Goal: Task Accomplishment & Management: Use online tool/utility

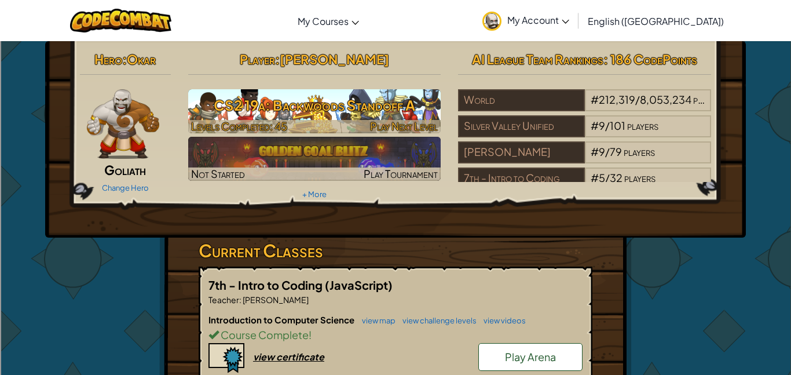
click at [328, 112] on h3 "CS2 19a: Backwoods Standoff A" at bounding box center [314, 105] width 253 height 26
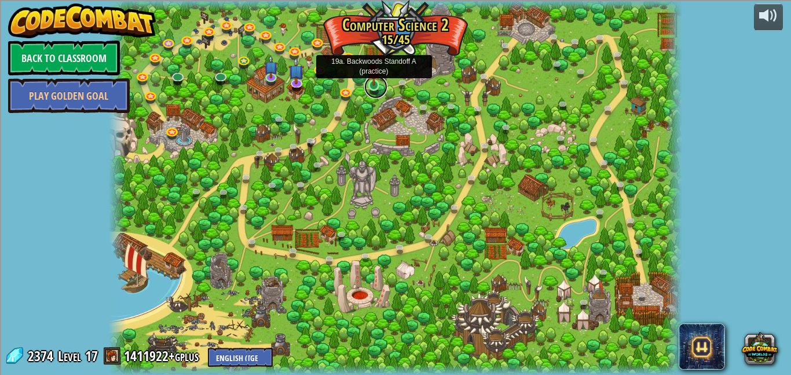
click at [373, 88] on link at bounding box center [375, 86] width 23 height 23
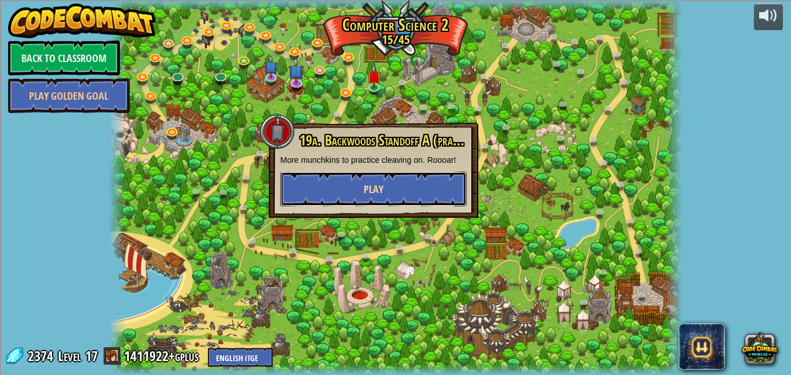
click at [375, 203] on button "Play" at bounding box center [373, 188] width 186 height 35
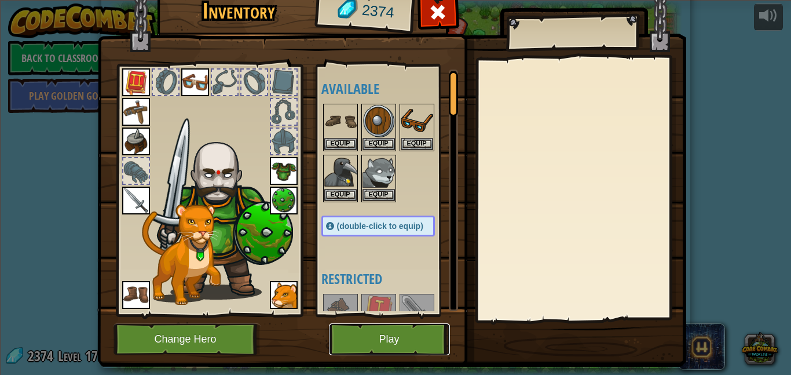
click at [385, 340] on button "Play" at bounding box center [389, 339] width 121 height 32
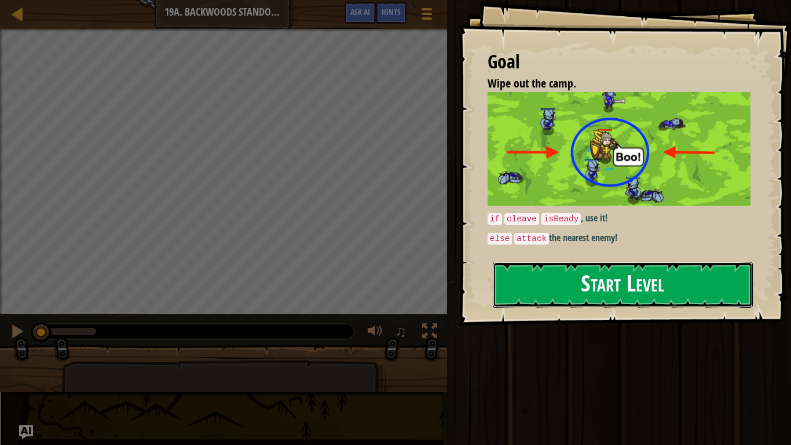
click at [621, 293] on button "Start Level" at bounding box center [623, 285] width 260 height 46
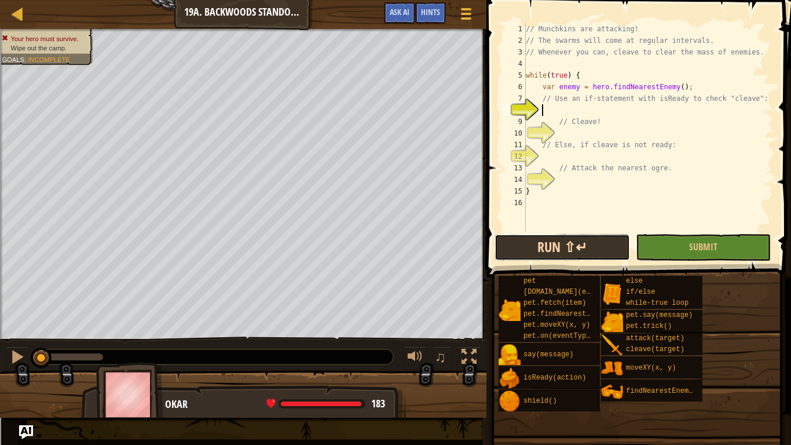
click at [581, 257] on button "Run ⇧↵" at bounding box center [561, 247] width 135 height 27
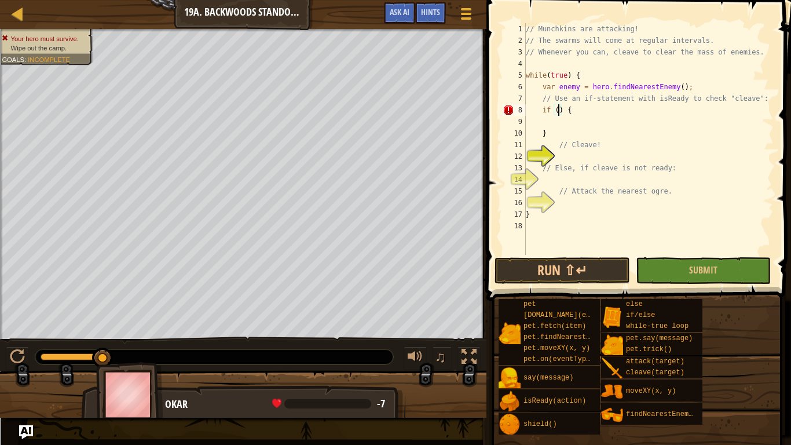
scroll to position [5, 6]
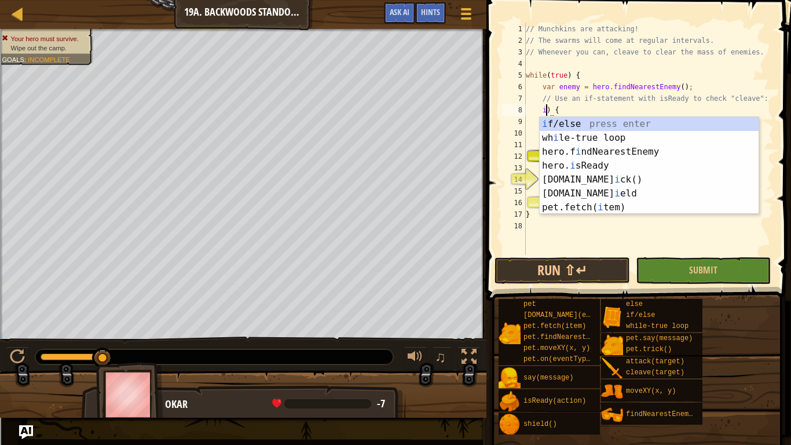
type textarea ") {"
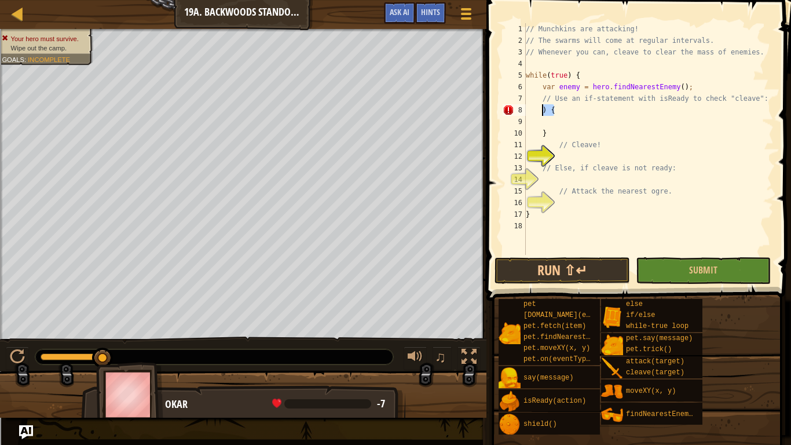
drag, startPoint x: 596, startPoint y: 109, endPoint x: 540, endPoint y: 112, distance: 56.8
click at [540, 112] on div "// Munchkins are attacking! // The swarms will come at regular intervals. // Wh…" at bounding box center [648, 150] width 250 height 255
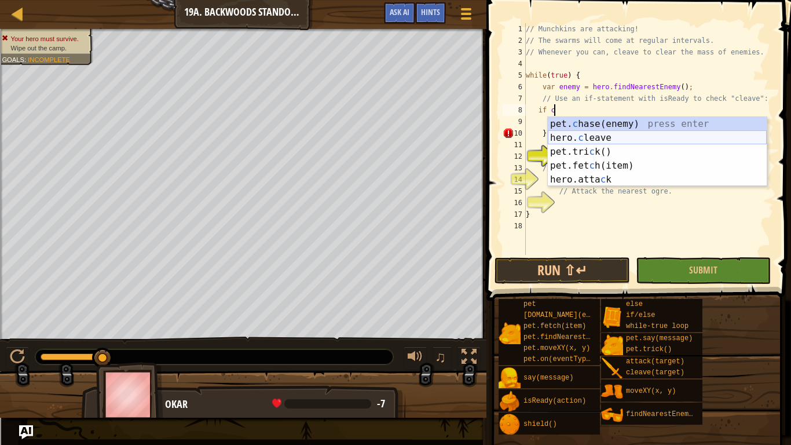
click at [595, 135] on div "pet. c hase(enemy) press enter hero. c leave press enter pet.tri c k() press en…" at bounding box center [657, 165] width 219 height 97
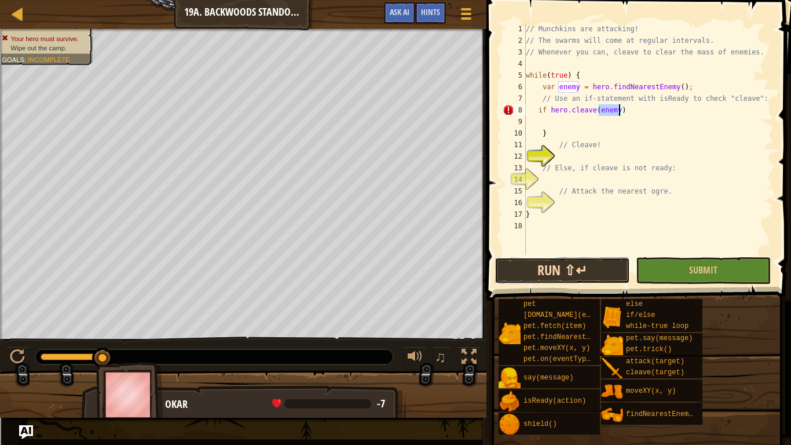
click at [621, 269] on button "Run ⇧↵" at bounding box center [561, 270] width 135 height 27
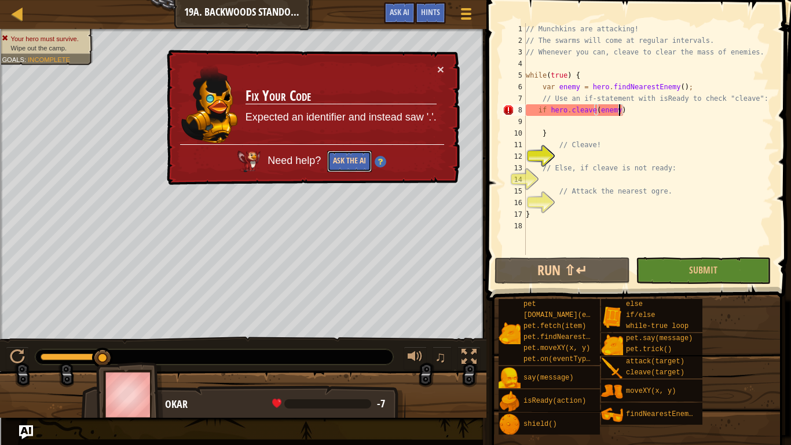
click at [357, 164] on button "Ask the AI" at bounding box center [349, 161] width 45 height 21
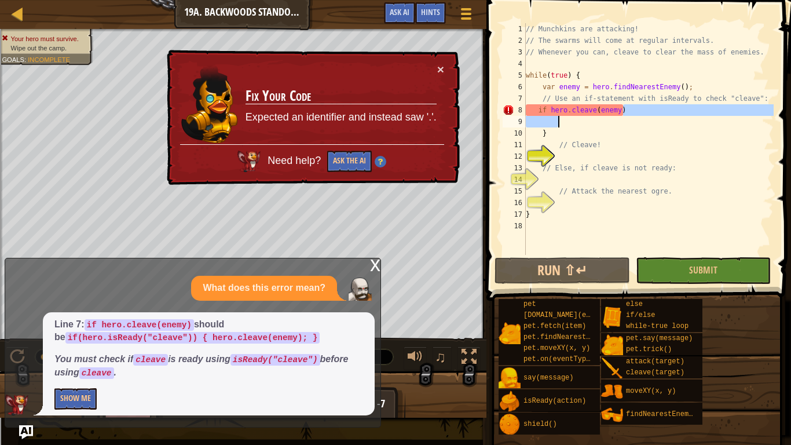
drag, startPoint x: 649, startPoint y: 112, endPoint x: 570, endPoint y: 123, distance: 79.4
click at [570, 123] on div "// Munchkins are attacking! // The swarms will come at regular intervals. // Wh…" at bounding box center [648, 150] width 250 height 255
type textarea "if hero.cleave(e nemy)"
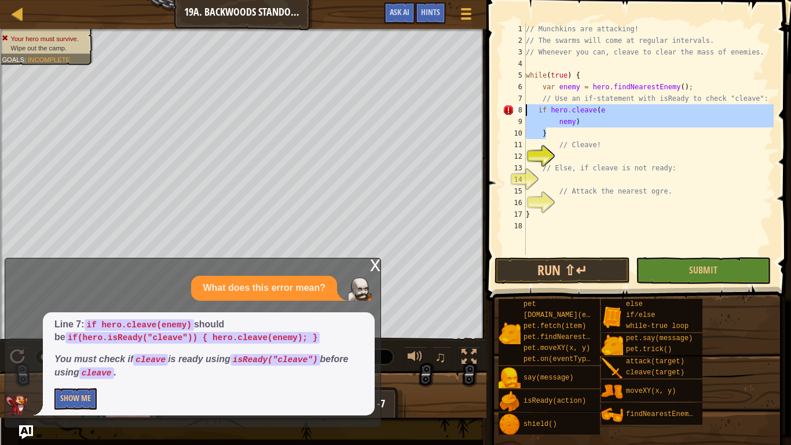
drag, startPoint x: 594, startPoint y: 127, endPoint x: 526, endPoint y: 111, distance: 69.7
click at [526, 111] on div "// Munchkins are attacking! // The swarms will come at regular intervals. // Wh…" at bounding box center [648, 150] width 250 height 255
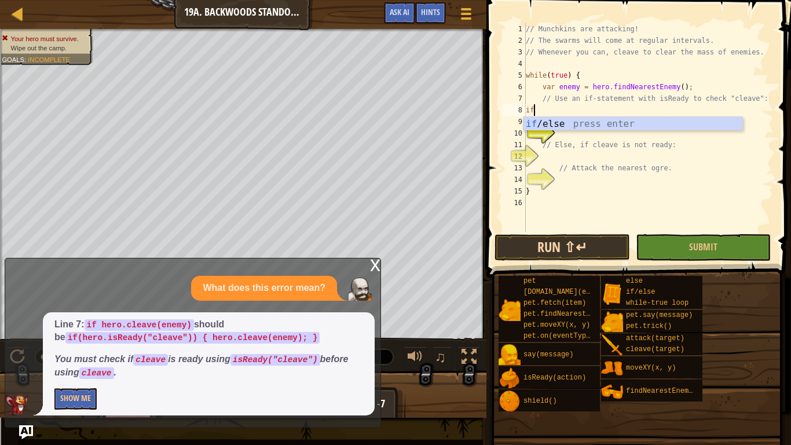
scroll to position [5, 1]
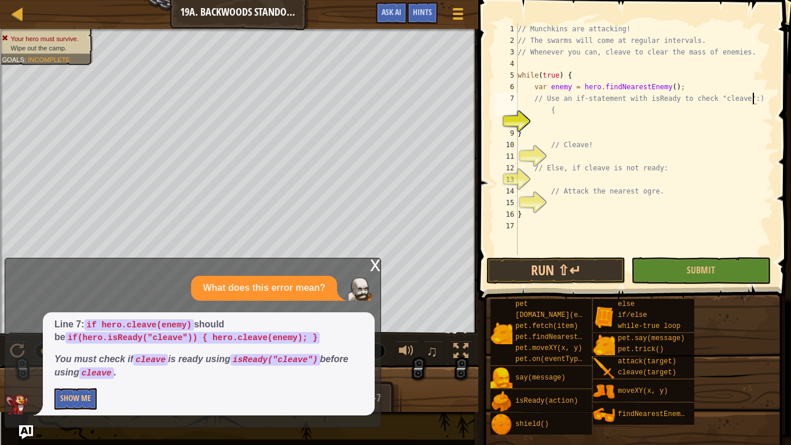
type textarea "{"
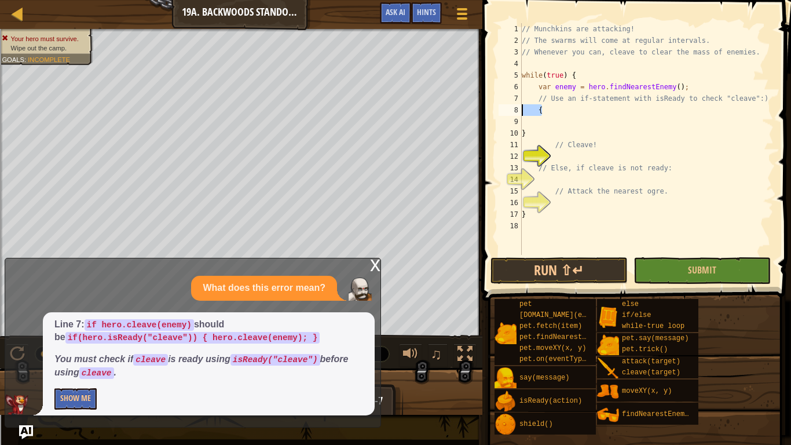
drag, startPoint x: 576, startPoint y: 109, endPoint x: 519, endPoint y: 111, distance: 56.8
click at [519, 111] on div "{ 1 2 3 4 5 6 7 8 9 10 11 12 13 14 15 16 17 18 // Munchkins are attacking! // T…" at bounding box center [634, 139] width 277 height 232
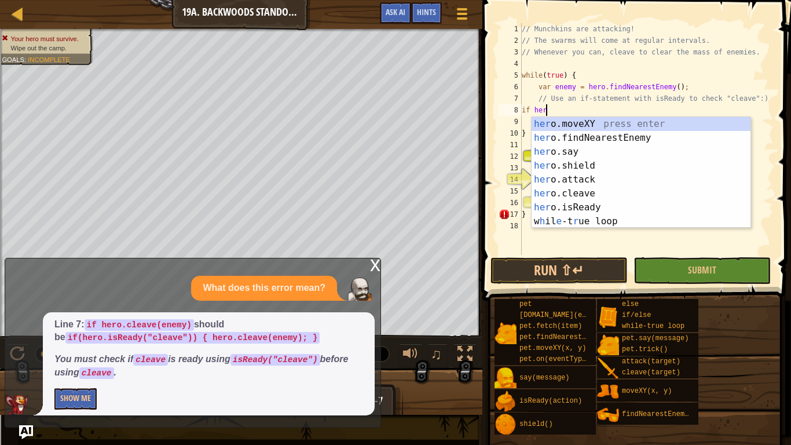
scroll to position [5, 3]
click at [562, 208] on div "hero .moveXY press enter hero .findNearestEnemy press enter hero .say press ent…" at bounding box center [641, 186] width 219 height 139
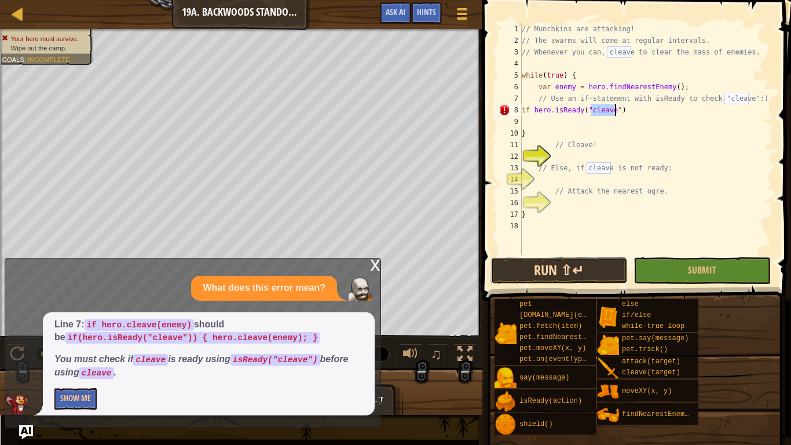
click at [595, 269] on button "Run ⇧↵" at bounding box center [558, 270] width 137 height 27
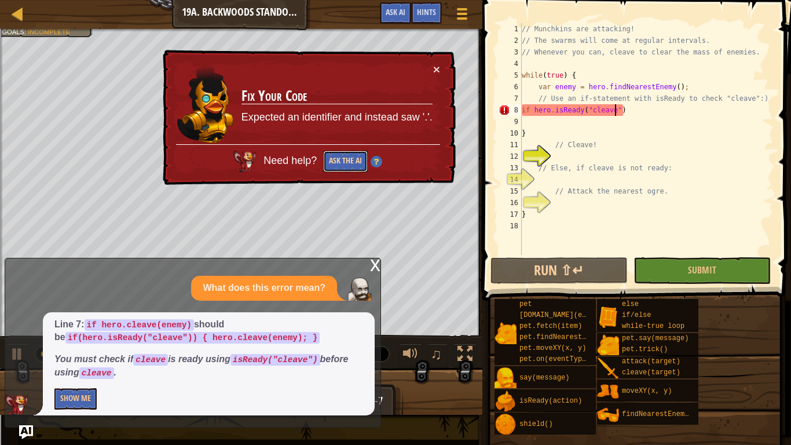
click at [340, 162] on button "Ask the AI" at bounding box center [345, 161] width 45 height 21
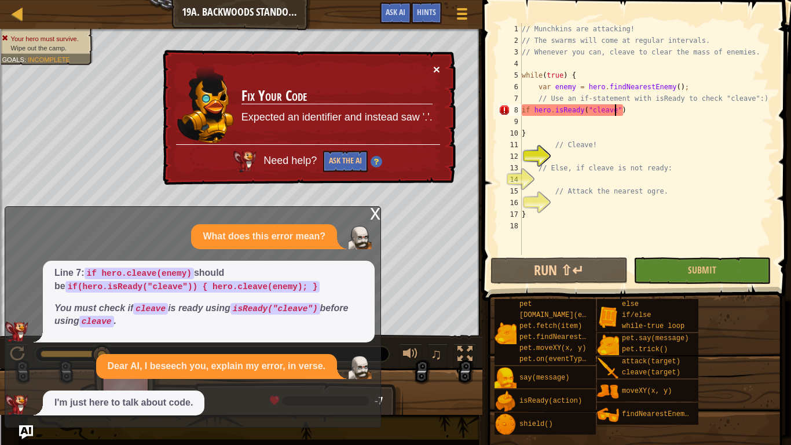
click at [439, 67] on button "×" at bounding box center [436, 69] width 7 height 12
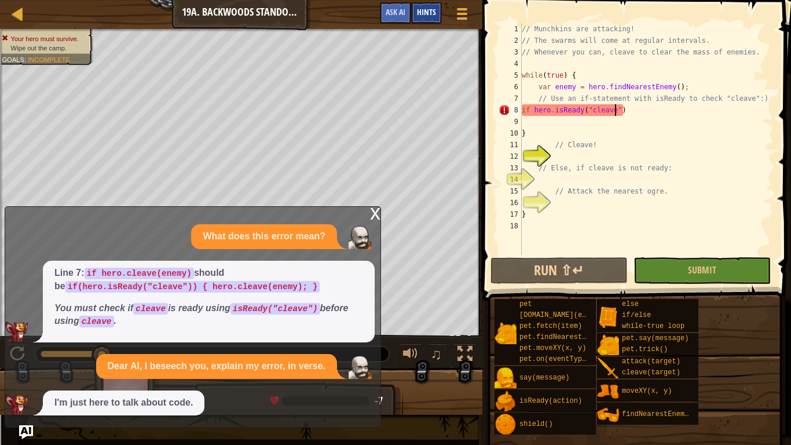
click at [431, 16] on span "Hints" at bounding box center [426, 11] width 19 height 11
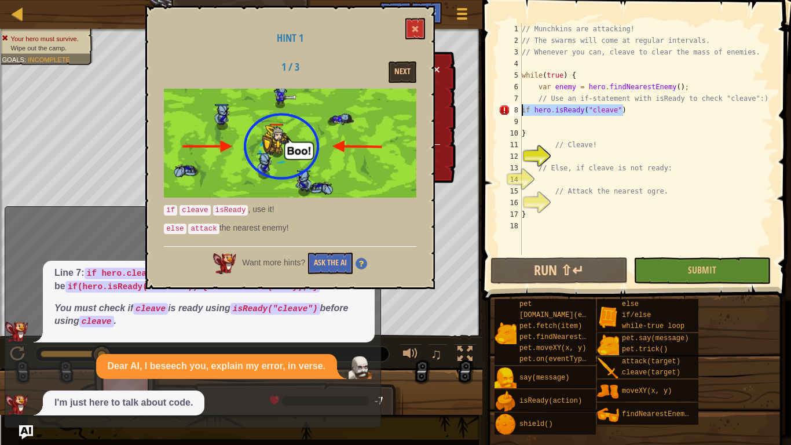
drag, startPoint x: 638, startPoint y: 112, endPoint x: 508, endPoint y: 107, distance: 130.4
click at [508, 107] on div "if hero.isReady("cleave") 1 2 3 4 5 6 7 8 9 10 11 12 13 14 15 16 17 18 // Munch…" at bounding box center [634, 139] width 277 height 232
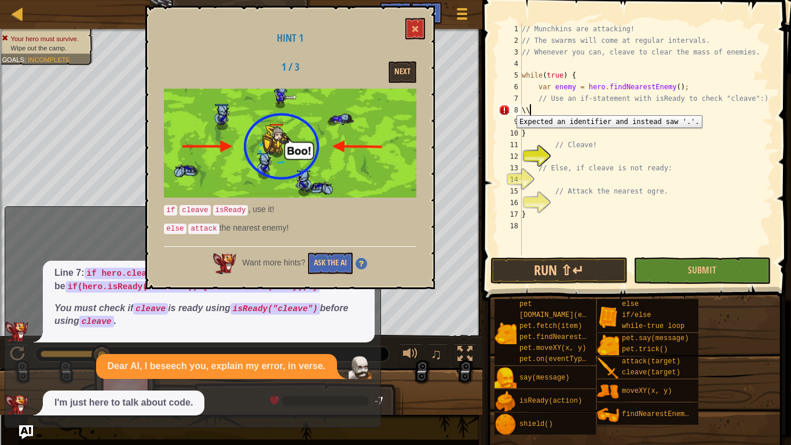
scroll to position [5, 1]
type textarea "\"
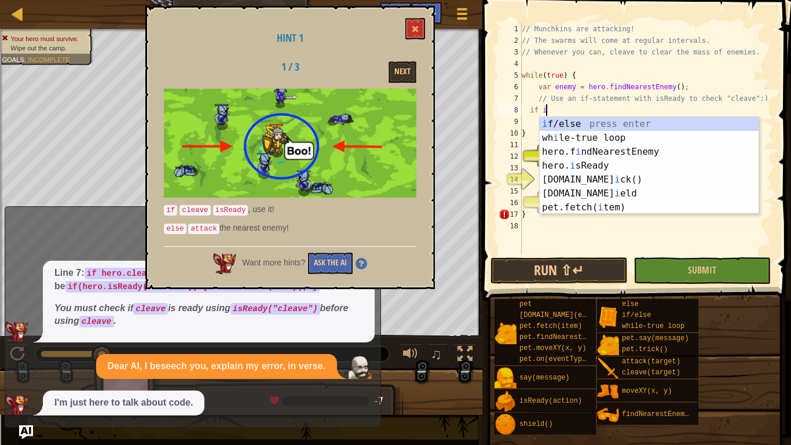
scroll to position [5, 3]
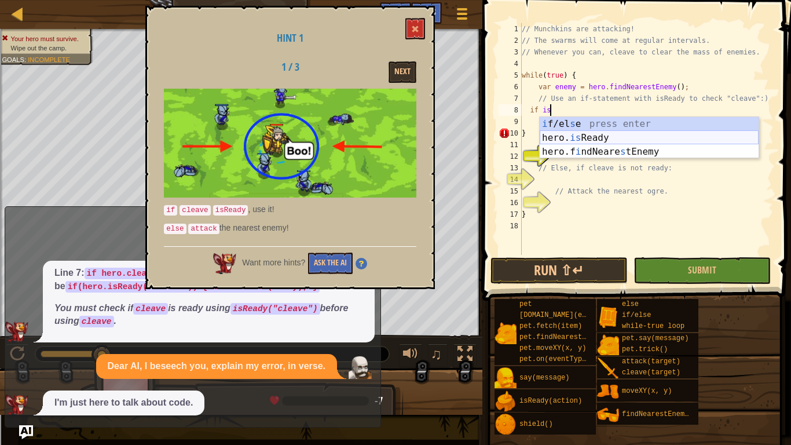
click at [578, 141] on div "i f/el s e press enter hero. is Ready press enter hero.f i ndNeare s tEnemy pre…" at bounding box center [649, 151] width 219 height 69
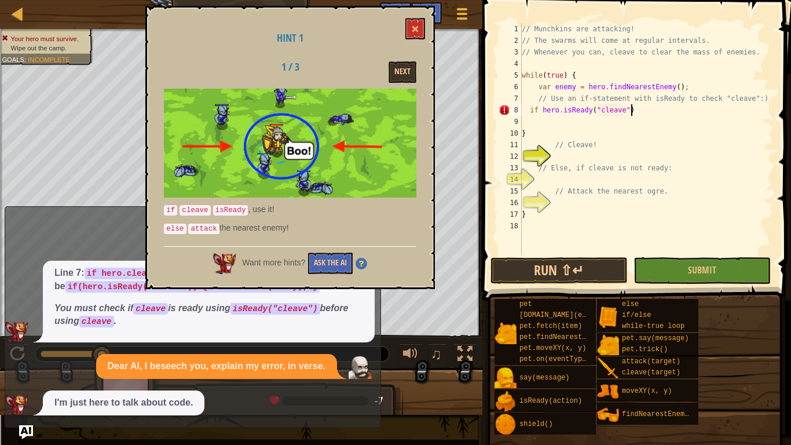
click at [652, 113] on div "// Munchkins are attacking! // The swarms will come at regular intervals. // Wh…" at bounding box center [646, 150] width 254 height 255
click at [692, 105] on div "// Munchkins are attacking! // The swarms will come at regular intervals. // Wh…" at bounding box center [646, 150] width 254 height 255
type textarea "if hero.isReady("cleave") {"
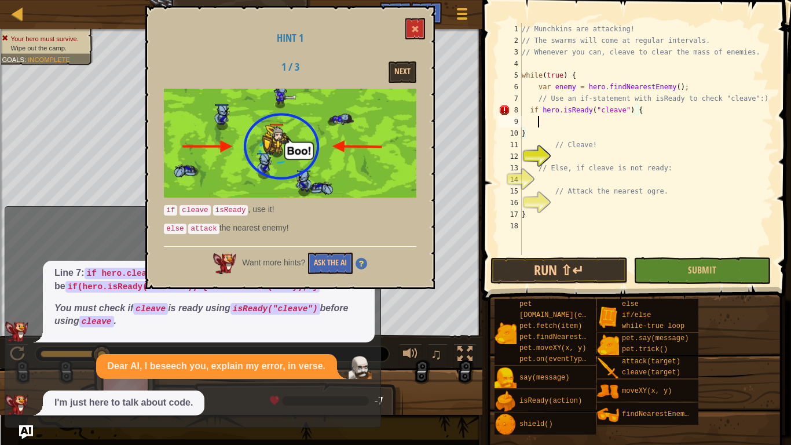
click at [614, 127] on div "// Munchkins are attacking! // The swarms will come at regular intervals. // Wh…" at bounding box center [646, 150] width 254 height 255
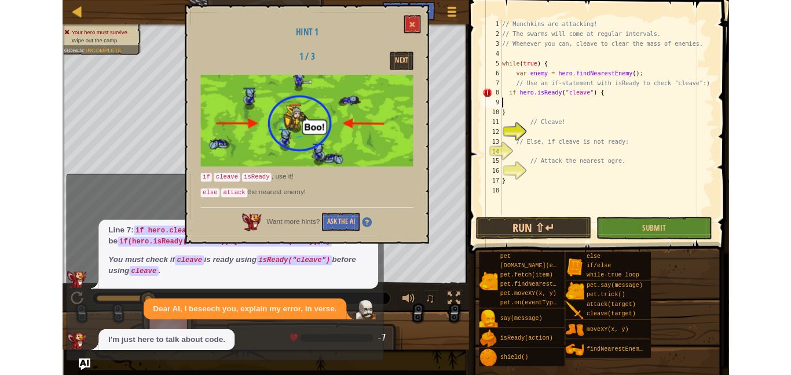
scroll to position [5, 0]
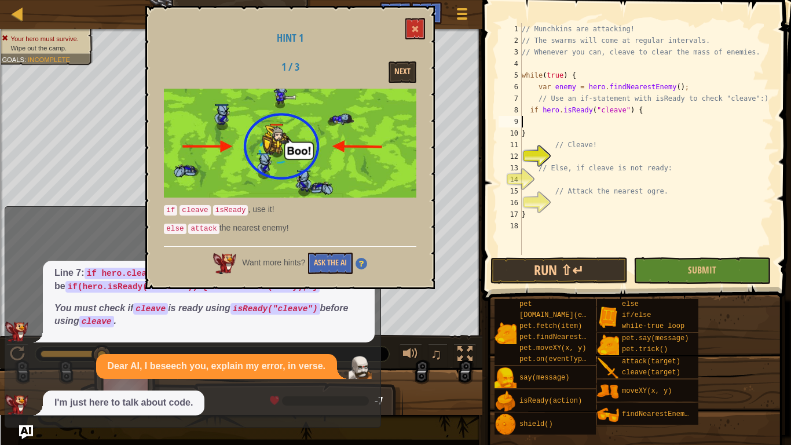
type textarea "}"
click at [551, 129] on div "// Munchkins are attacking! // The swarms will come at regular intervals. // Wh…" at bounding box center [646, 150] width 254 height 255
click at [396, 75] on button "Next" at bounding box center [402, 71] width 28 height 21
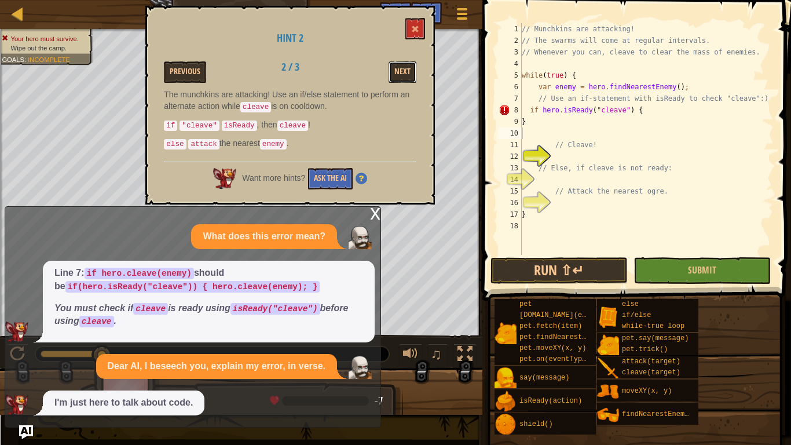
click at [396, 75] on button "Next" at bounding box center [402, 71] width 28 height 21
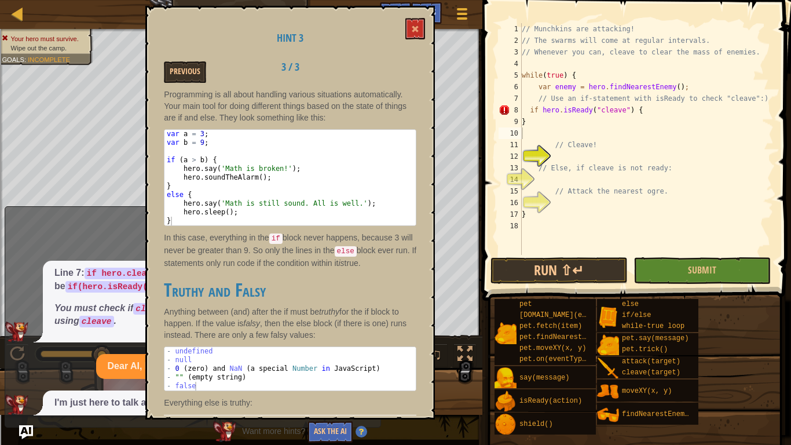
click at [425, 32] on div "Hint 3 Previous 3 / 3 Programming is all about handling various situations auto…" at bounding box center [289, 212] width 289 height 413
click at [414, 26] on span at bounding box center [415, 29] width 8 height 8
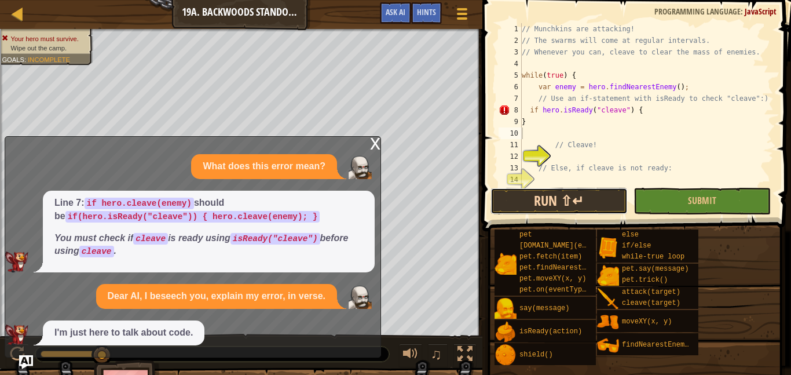
click at [565, 195] on button "Run ⇧↵" at bounding box center [558, 201] width 137 height 27
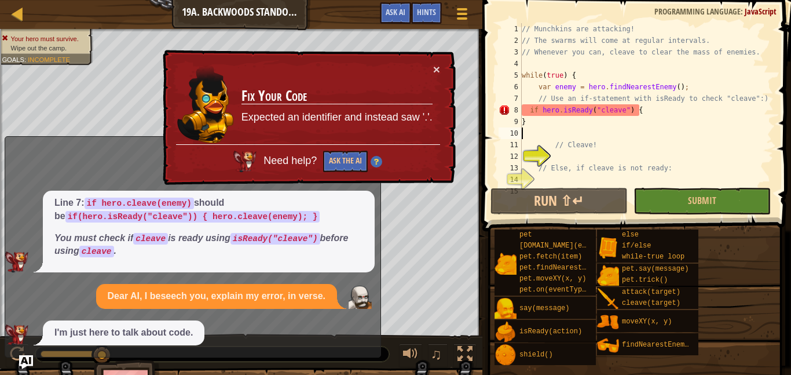
click at [443, 71] on div "× Fix Your Code Expected an identifier and instead saw '.'. Need help? Ask the …" at bounding box center [307, 117] width 295 height 135
click at [428, 70] on td "Fix Your Code Expected an identifier and instead saw '.'." at bounding box center [337, 103] width 192 height 81
click at [437, 65] on button "×" at bounding box center [436, 69] width 7 height 12
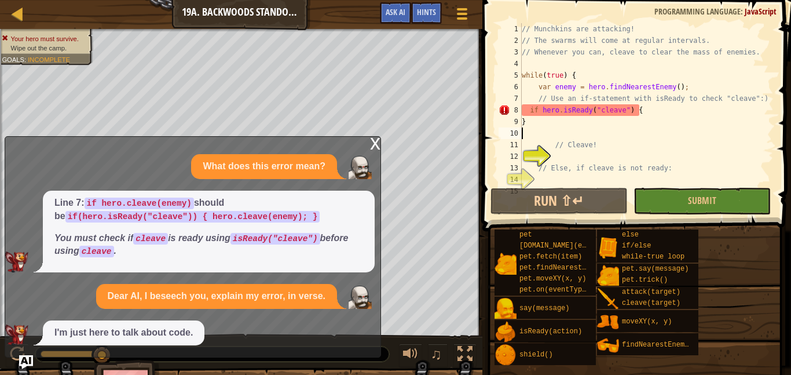
click at [573, 113] on div "// Munchkins are attacking! // The swarms will come at regular intervals. // Wh…" at bounding box center [646, 115] width 254 height 185
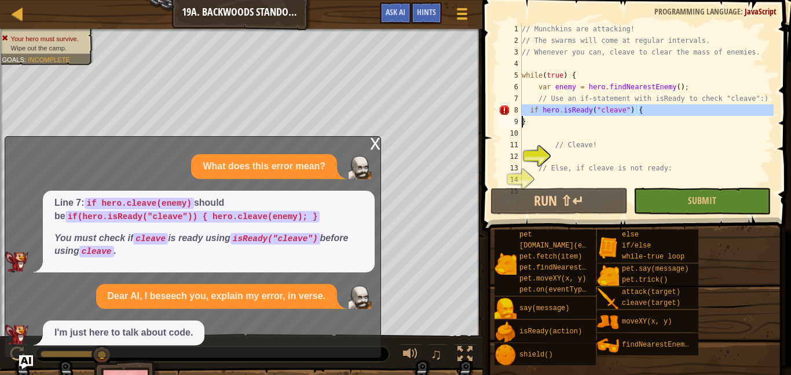
click at [573, 108] on div "// Munchkins are attacking! // The swarms will come at regular intervals. // Wh…" at bounding box center [646, 104] width 254 height 162
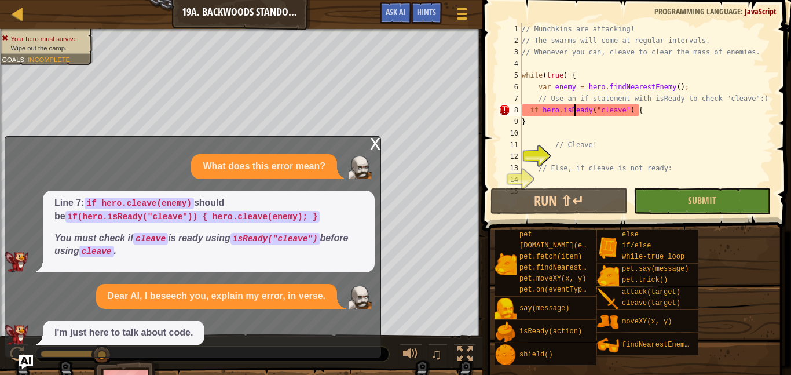
click at [607, 119] on div "// Munchkins are attacking! // The swarms will come at regular intervals. // Wh…" at bounding box center [646, 115] width 254 height 185
type textarea "}"
click at [591, 127] on div "// Munchkins are attacking! // The swarms will come at regular intervals. // Wh…" at bounding box center [646, 115] width 254 height 185
click at [588, 134] on div "// Munchkins are attacking! // The swarms will come at regular intervals. // Wh…" at bounding box center [646, 115] width 254 height 185
click at [372, 139] on div "x" at bounding box center [375, 143] width 10 height 12
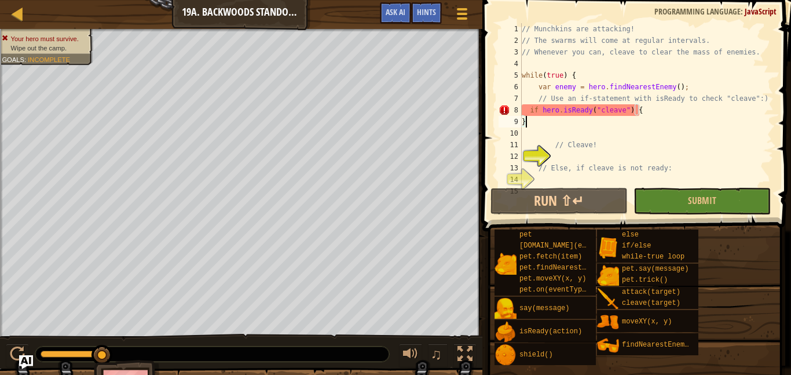
click at [688, 119] on div "// Munchkins are attacking! // The swarms will come at regular intervals. // Wh…" at bounding box center [646, 115] width 254 height 185
click at [681, 116] on div "// Munchkins are attacking! // The swarms will come at regular intervals. // Wh…" at bounding box center [646, 115] width 254 height 185
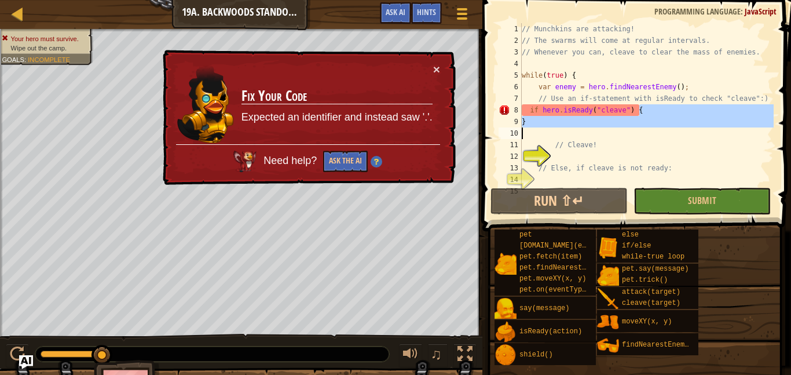
drag, startPoint x: 676, startPoint y: 110, endPoint x: 484, endPoint y: 132, distance: 192.9
click at [484, 132] on div "} 1 2 3 4 5 6 7 8 9 10 11 12 13 14 15 // Munchkins are attacking! // The swarms…" at bounding box center [635, 138] width 312 height 265
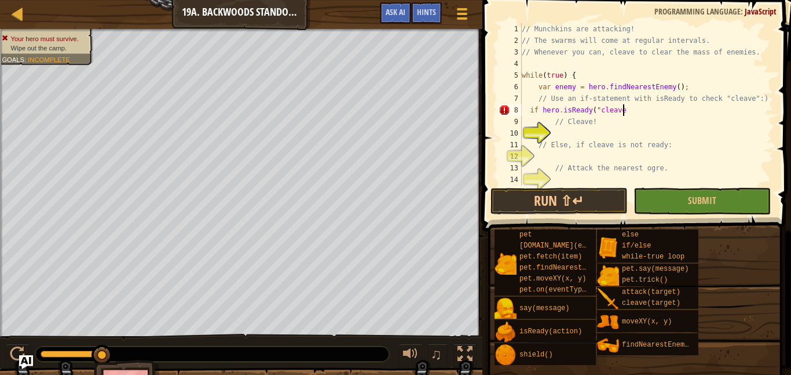
scroll to position [5, 13]
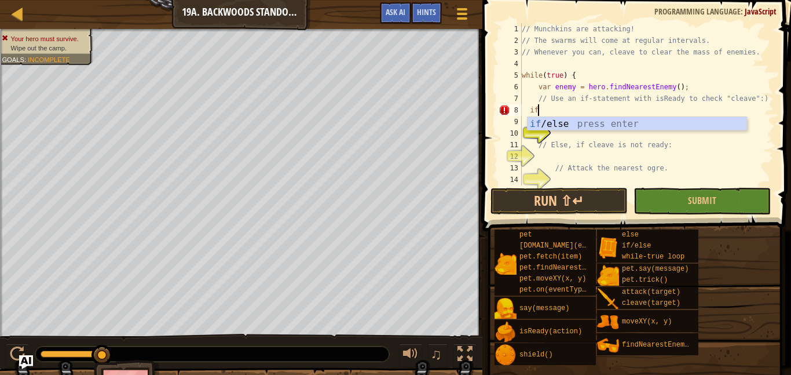
type textarea "i"
